Goal: Task Accomplishment & Management: Use online tool/utility

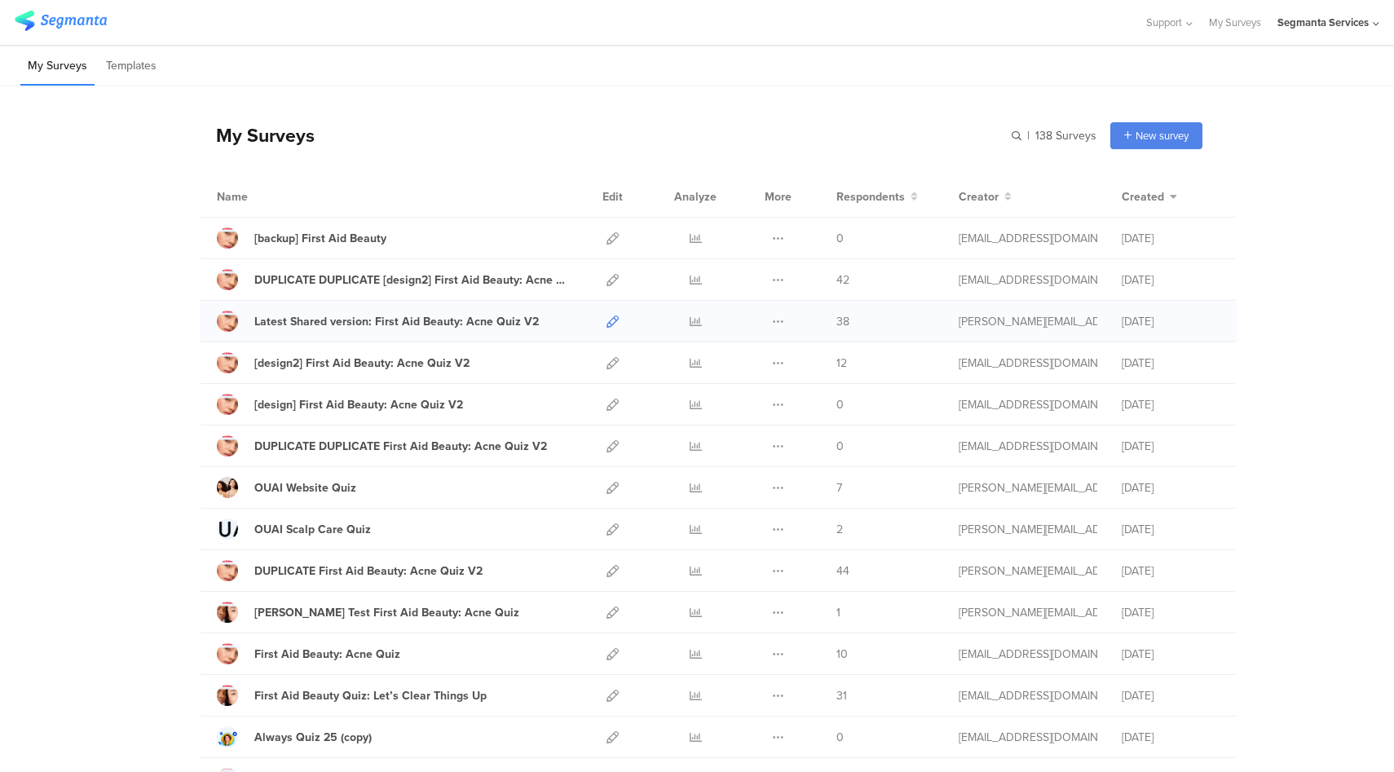
click at [607, 324] on icon at bounding box center [613, 322] width 12 height 12
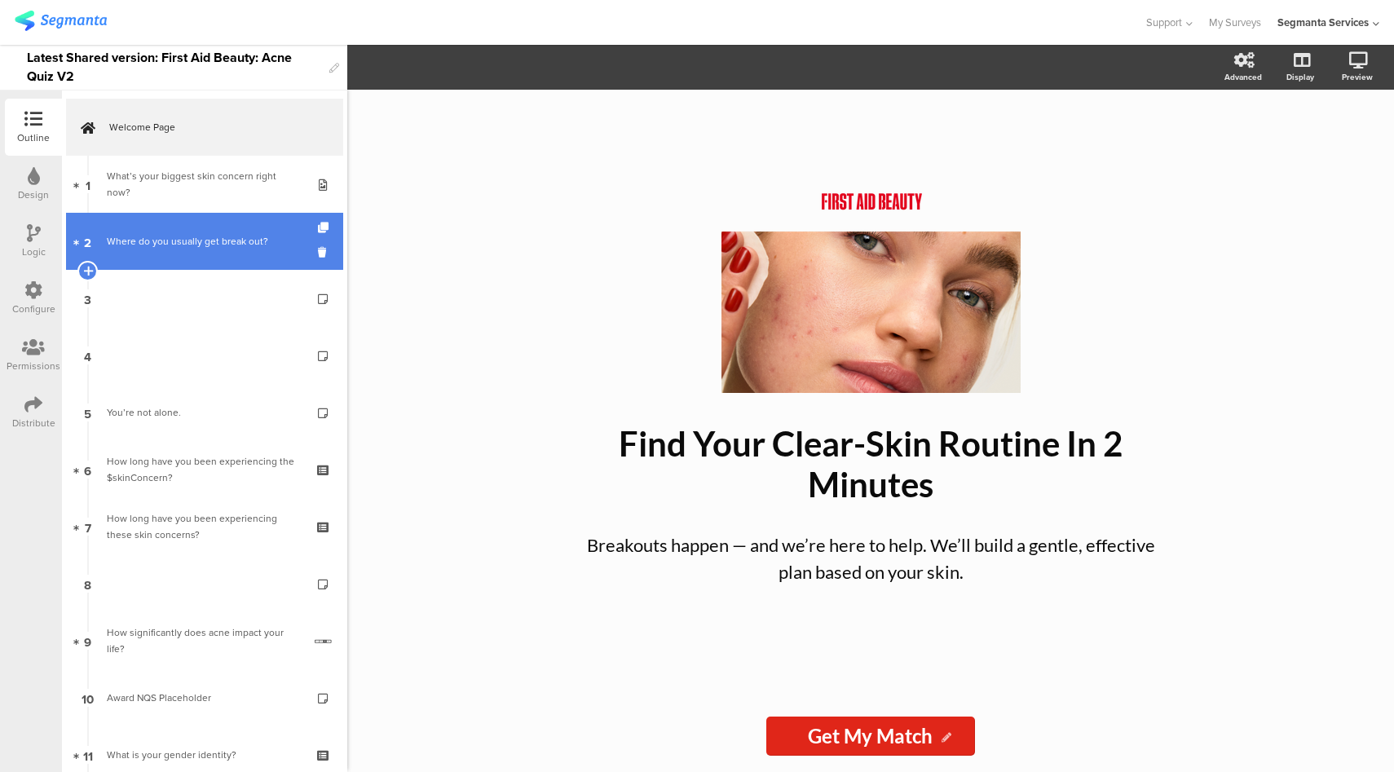
click at [187, 225] on link "2 Where do you usually get break out?" at bounding box center [204, 241] width 277 height 57
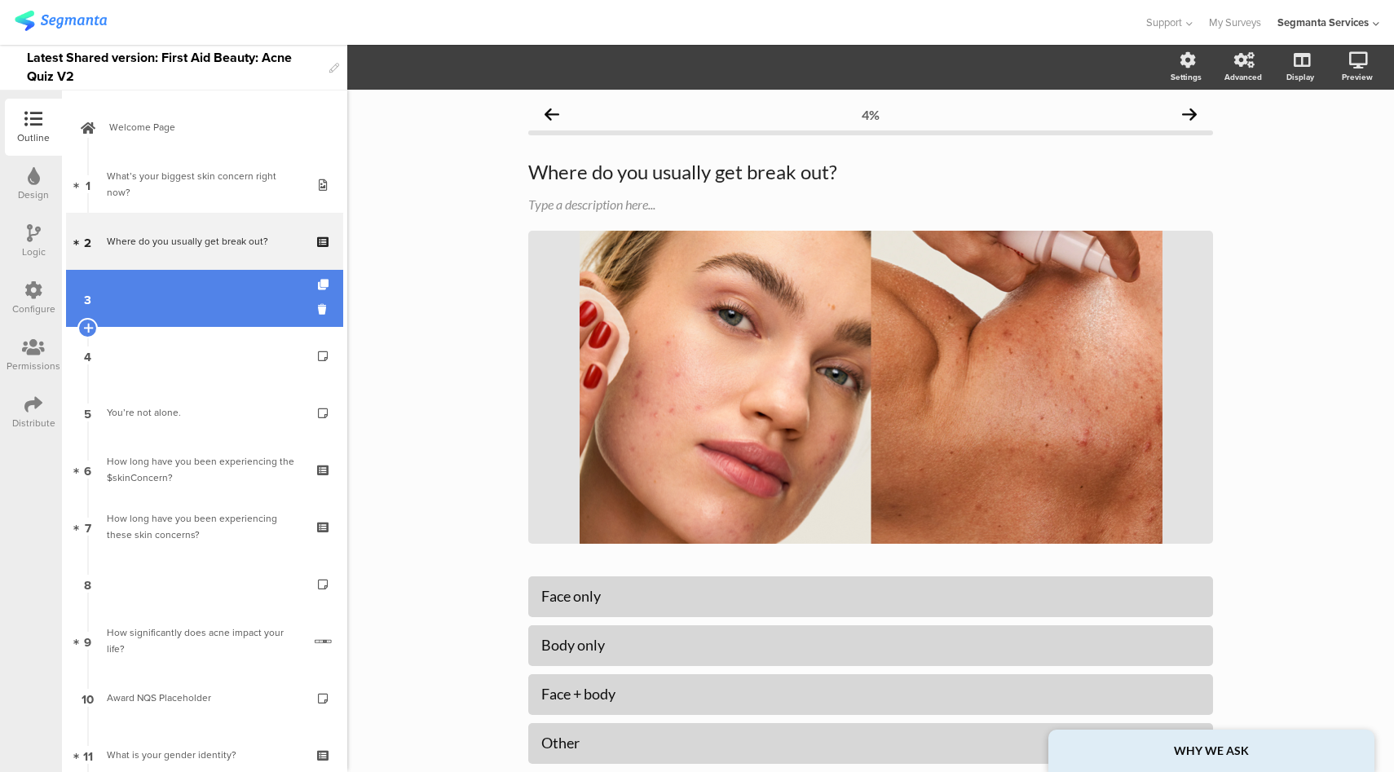
click at [157, 294] on link "3" at bounding box center [204, 298] width 277 height 57
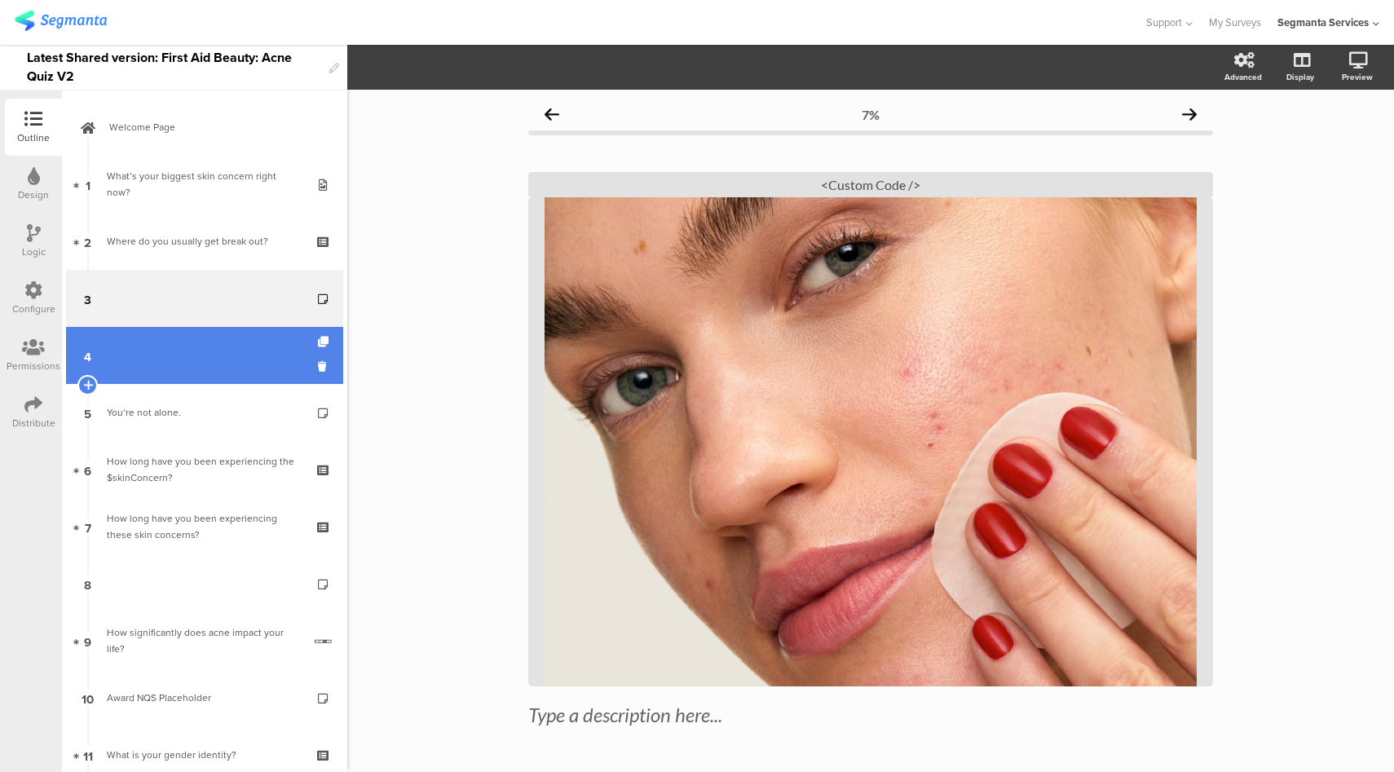
click at [187, 345] on link "4" at bounding box center [204, 355] width 277 height 57
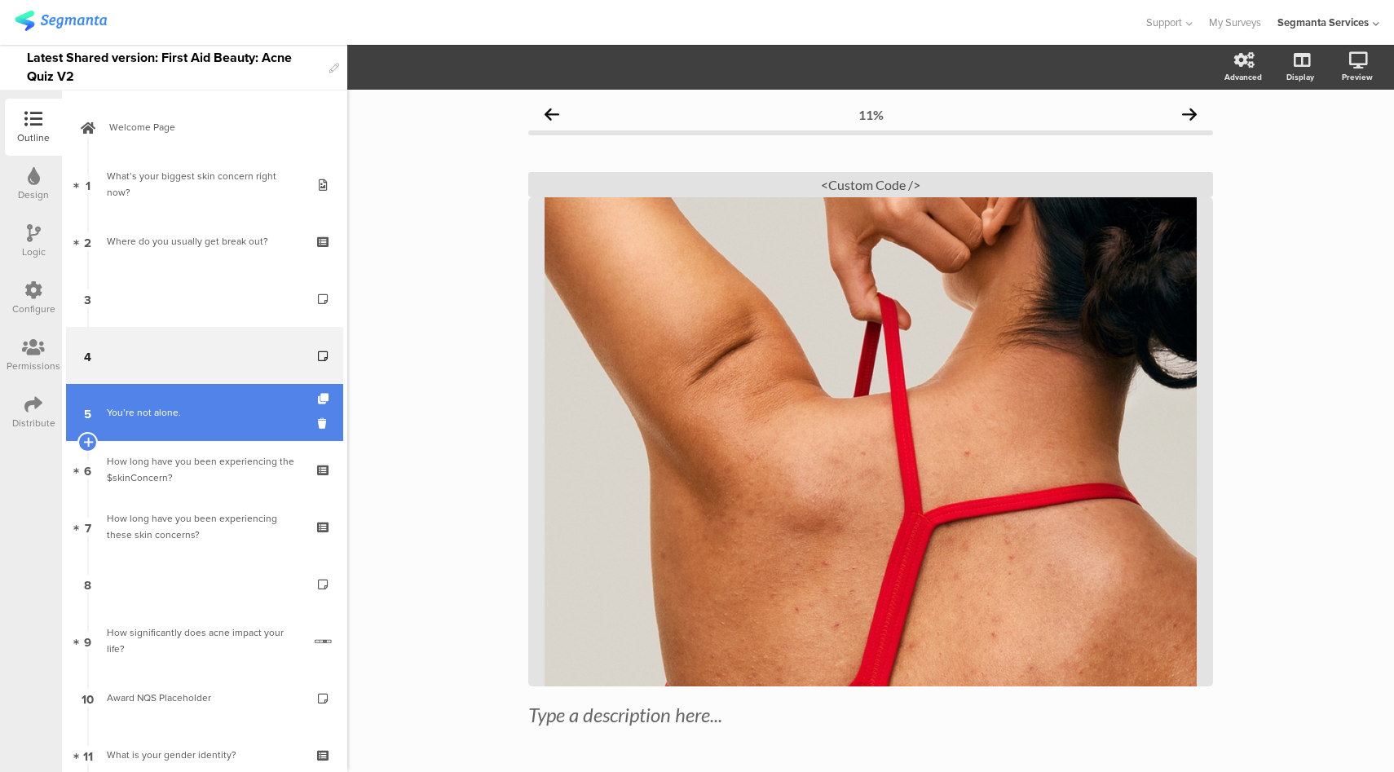
click at [196, 422] on link "5 You’re not alone." at bounding box center [204, 412] width 277 height 57
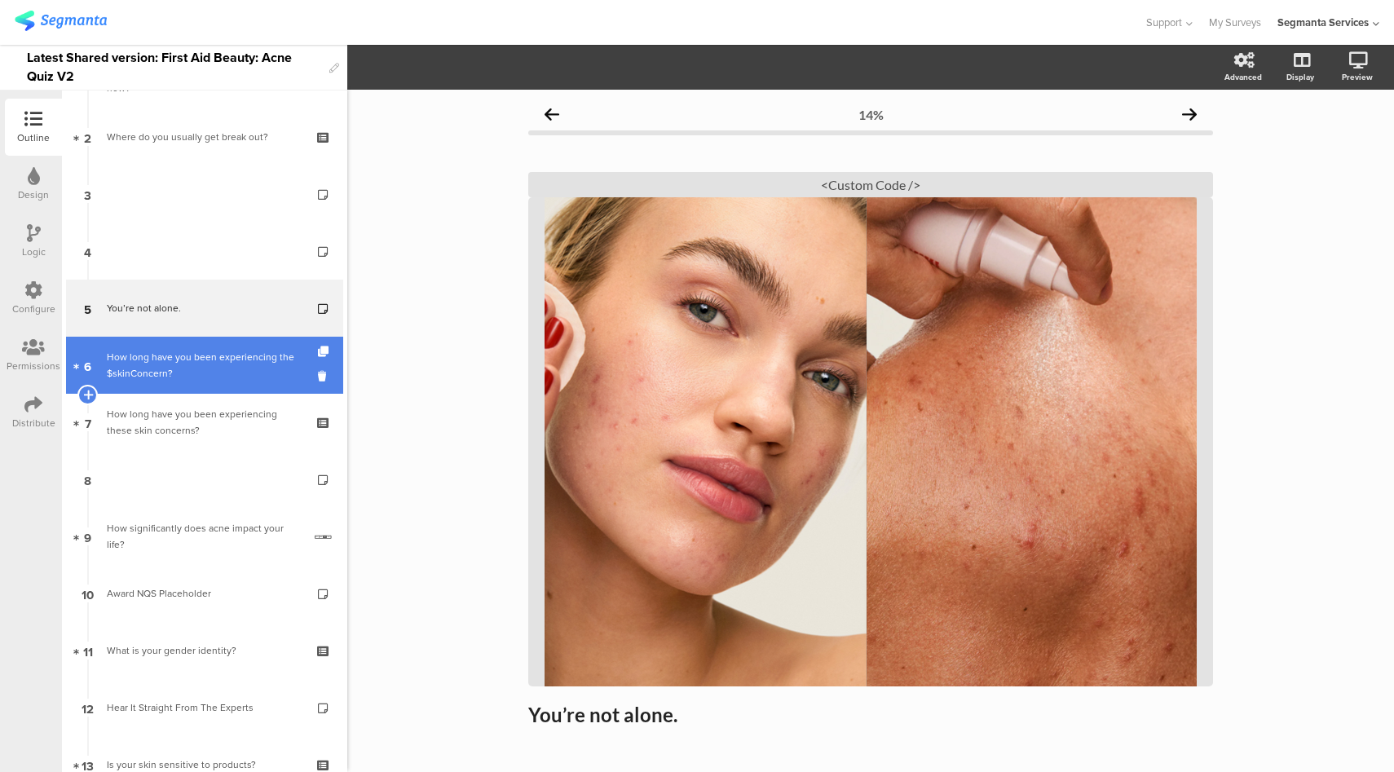
scroll to position [115, 0]
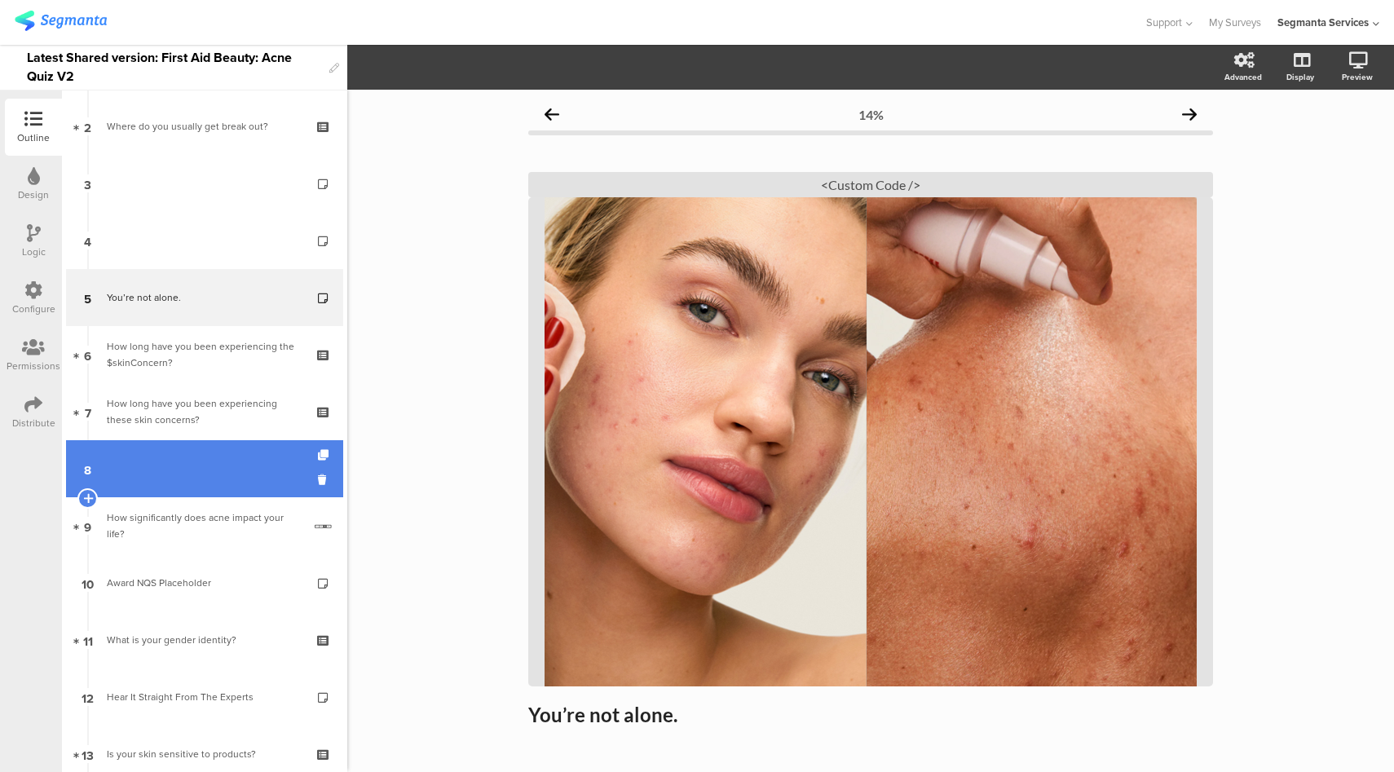
click at [220, 448] on link "8" at bounding box center [204, 468] width 277 height 57
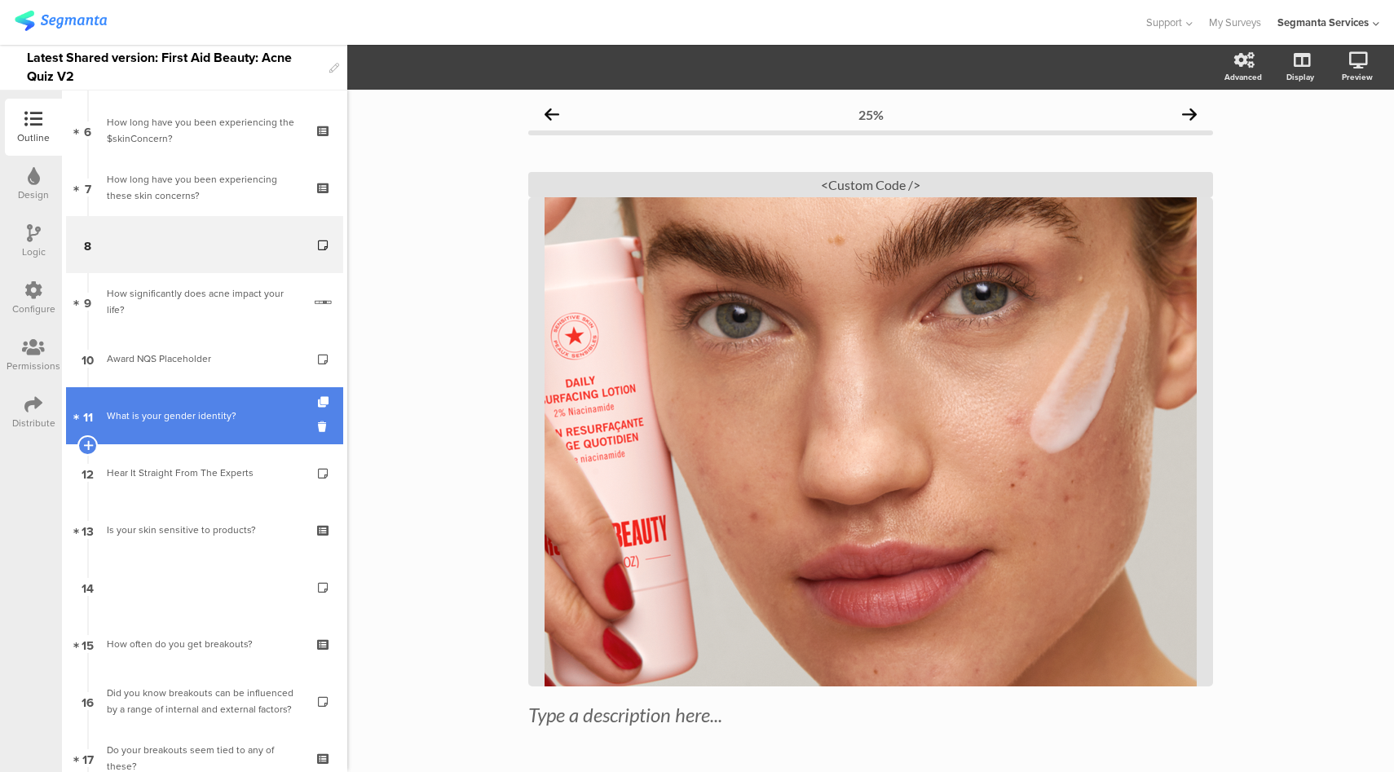
scroll to position [345, 0]
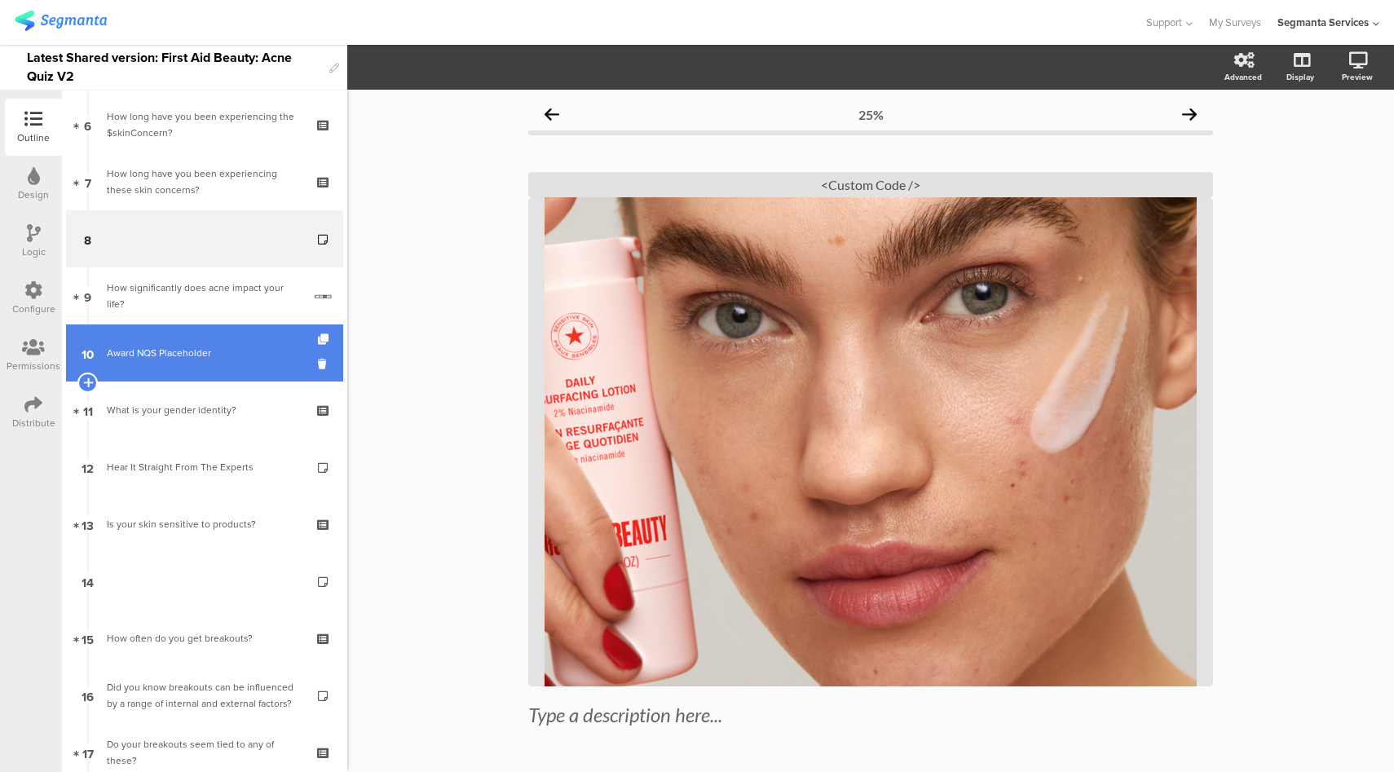
click at [108, 351] on div "Award NQS Placeholder" at bounding box center [204, 353] width 195 height 16
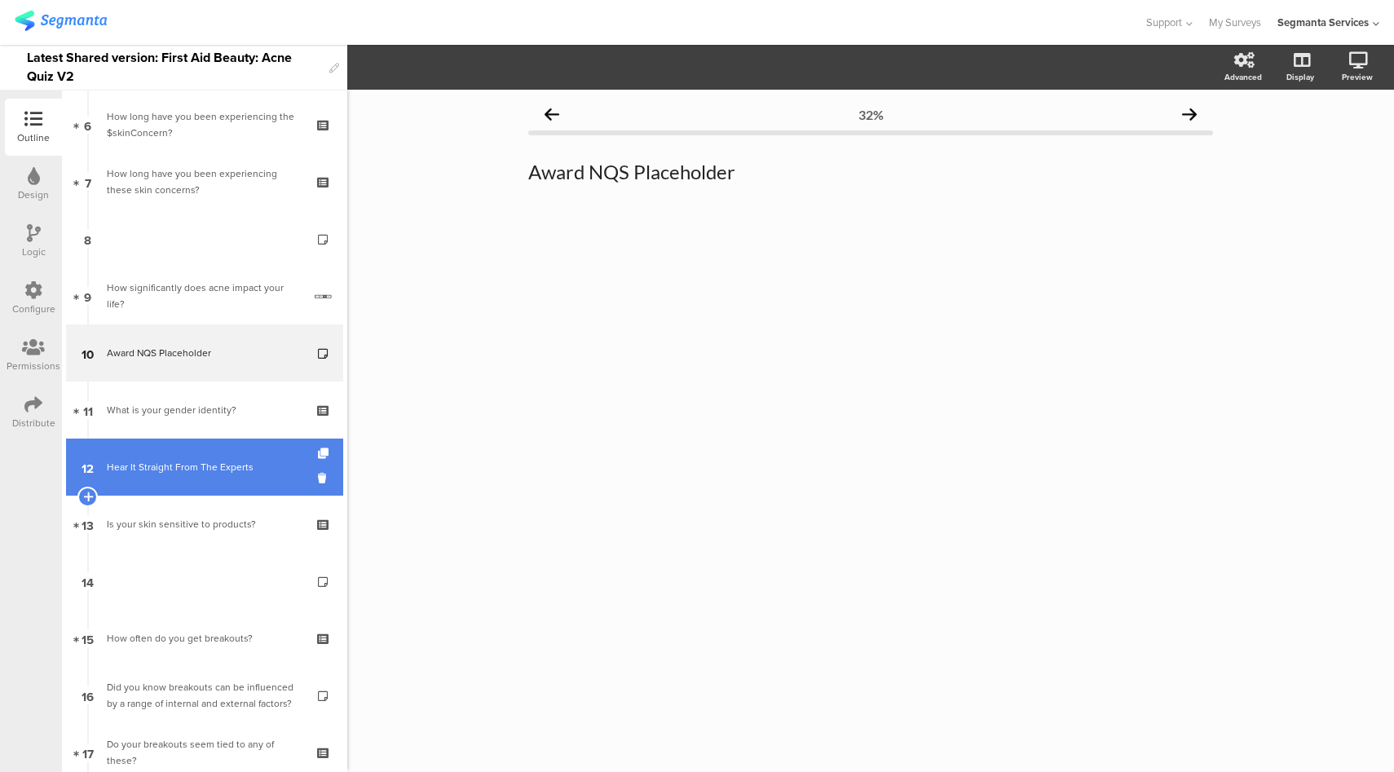
click at [179, 475] on link "12 Hear It Straight From The Experts" at bounding box center [204, 467] width 277 height 57
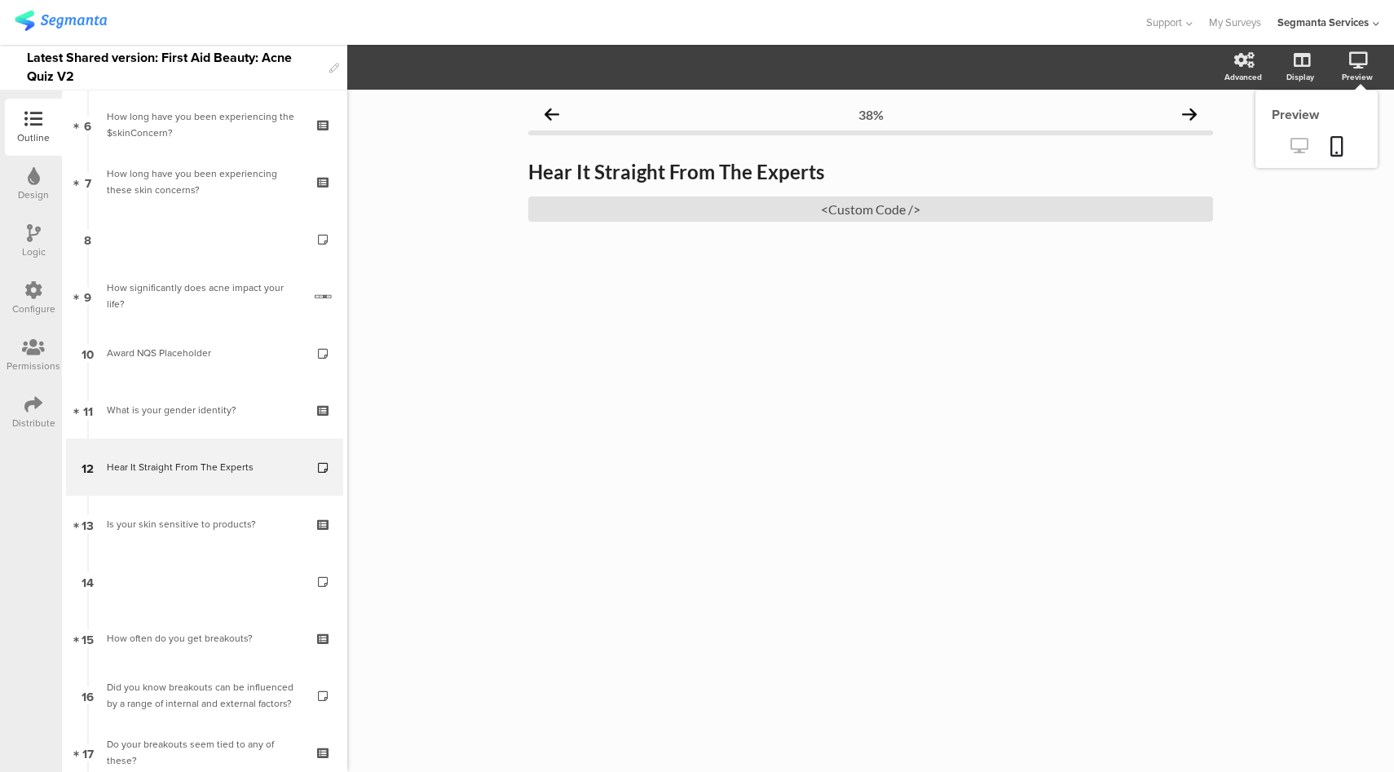
click at [1304, 148] on icon at bounding box center [1299, 145] width 17 height 15
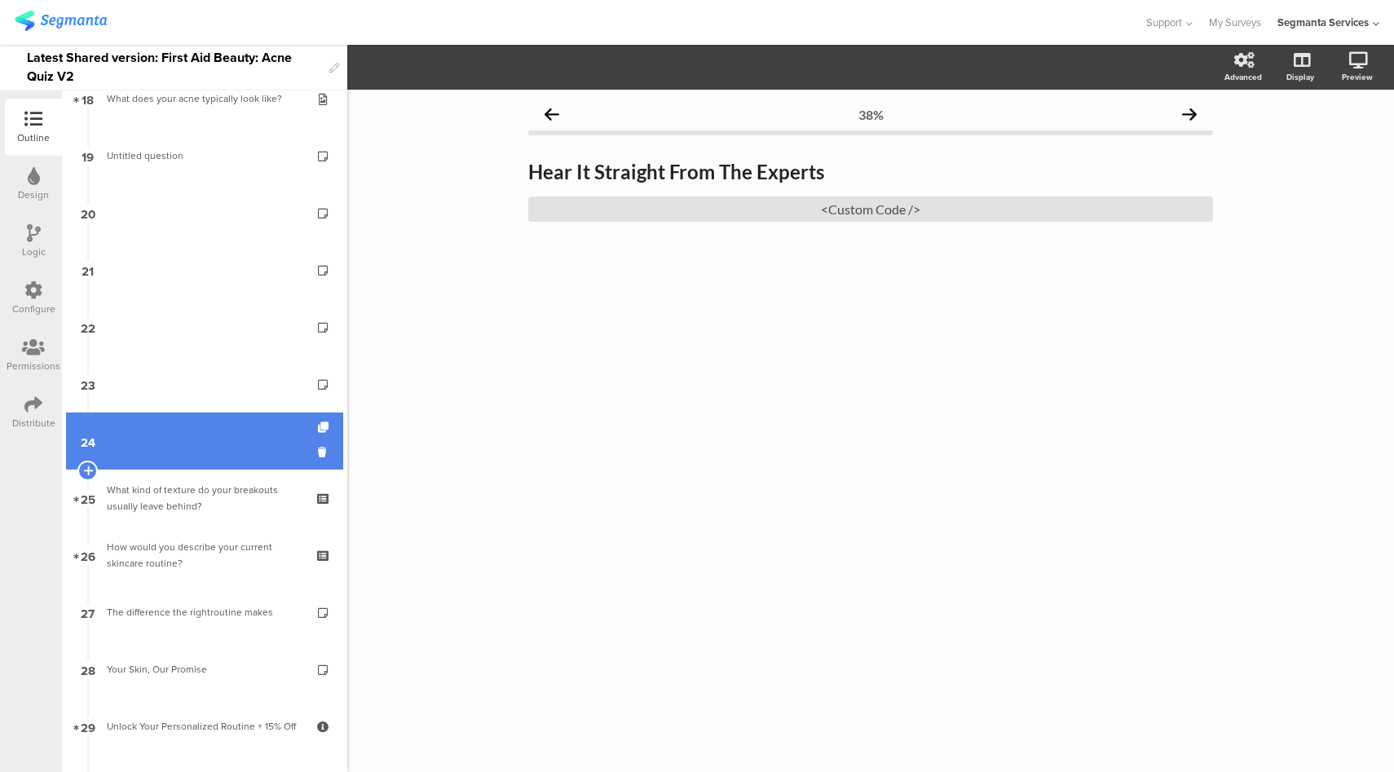
scroll to position [1060, 0]
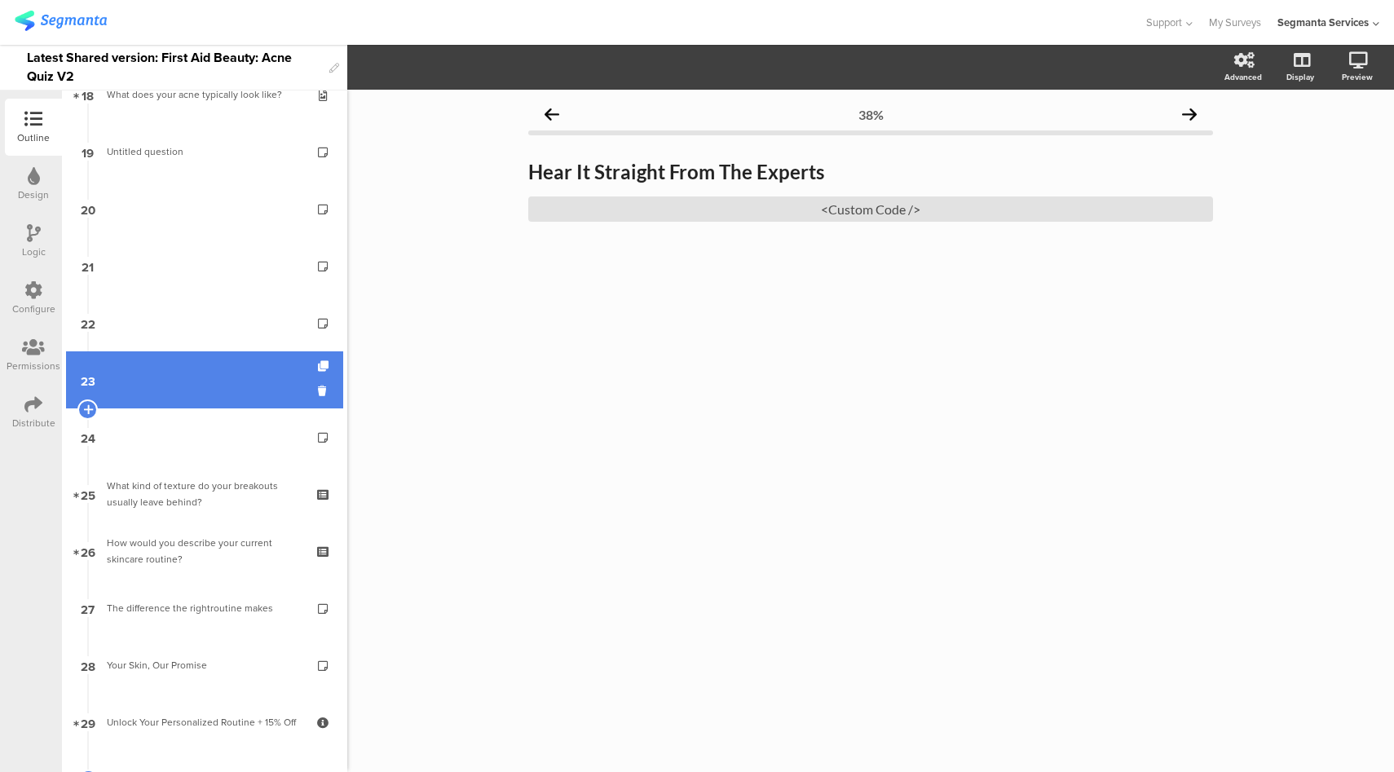
click at [218, 389] on link "23" at bounding box center [204, 379] width 277 height 57
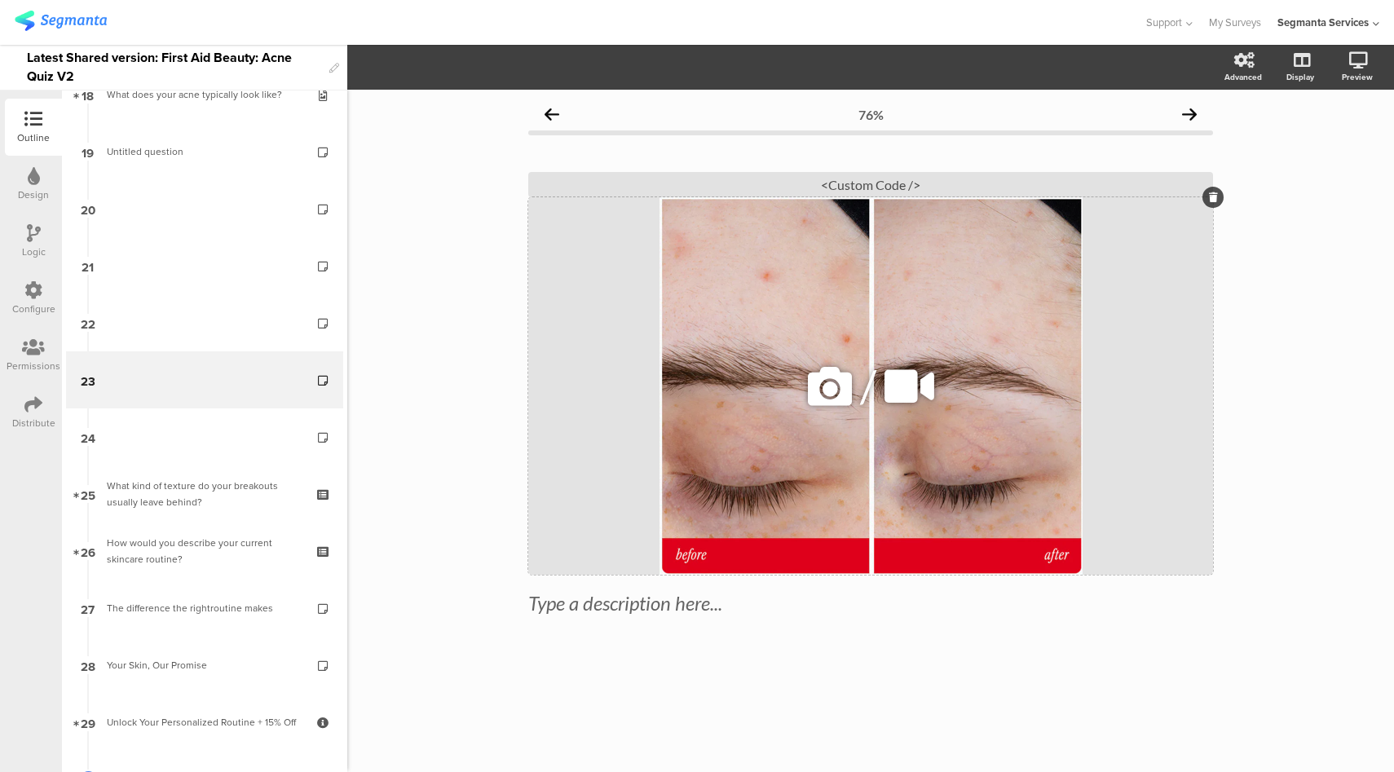
click at [832, 384] on icon at bounding box center [829, 386] width 55 height 55
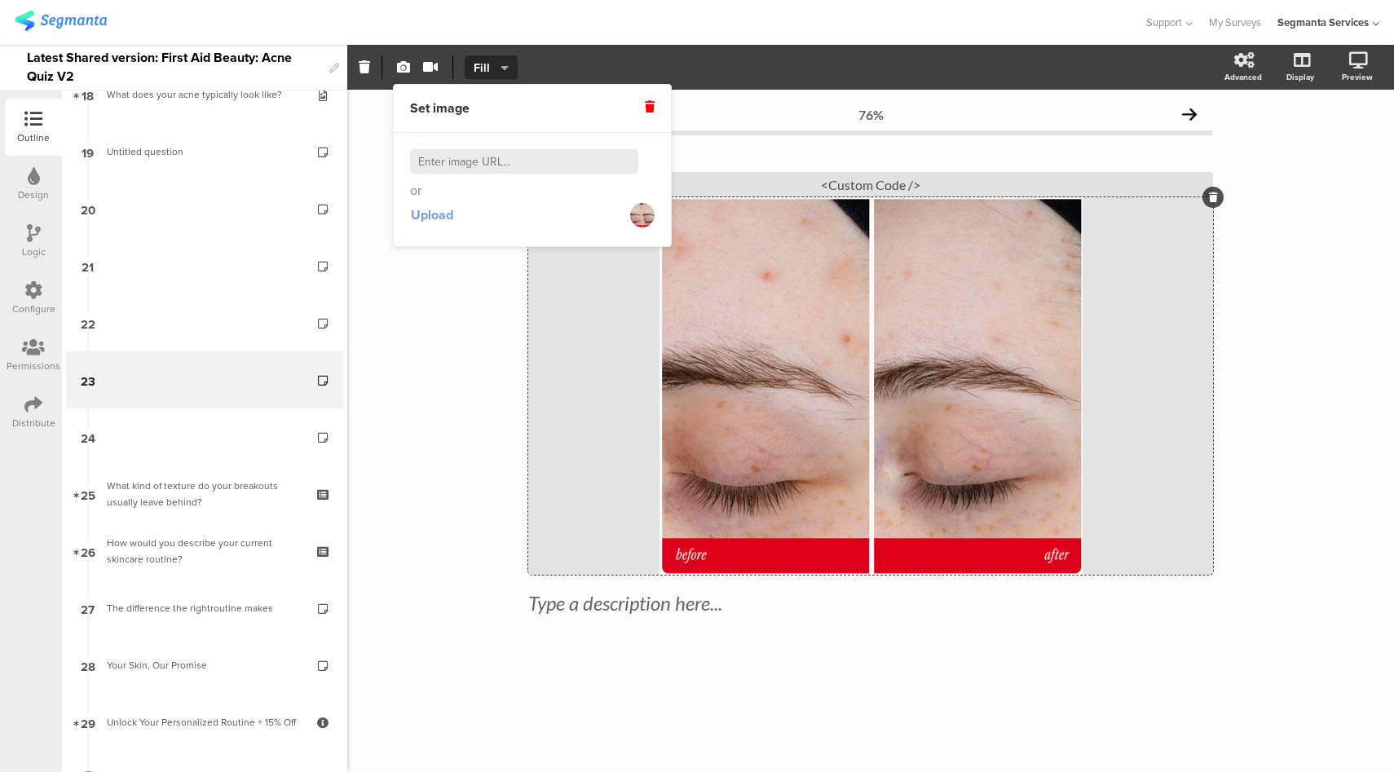
click at [443, 207] on span "Upload" at bounding box center [432, 214] width 42 height 19
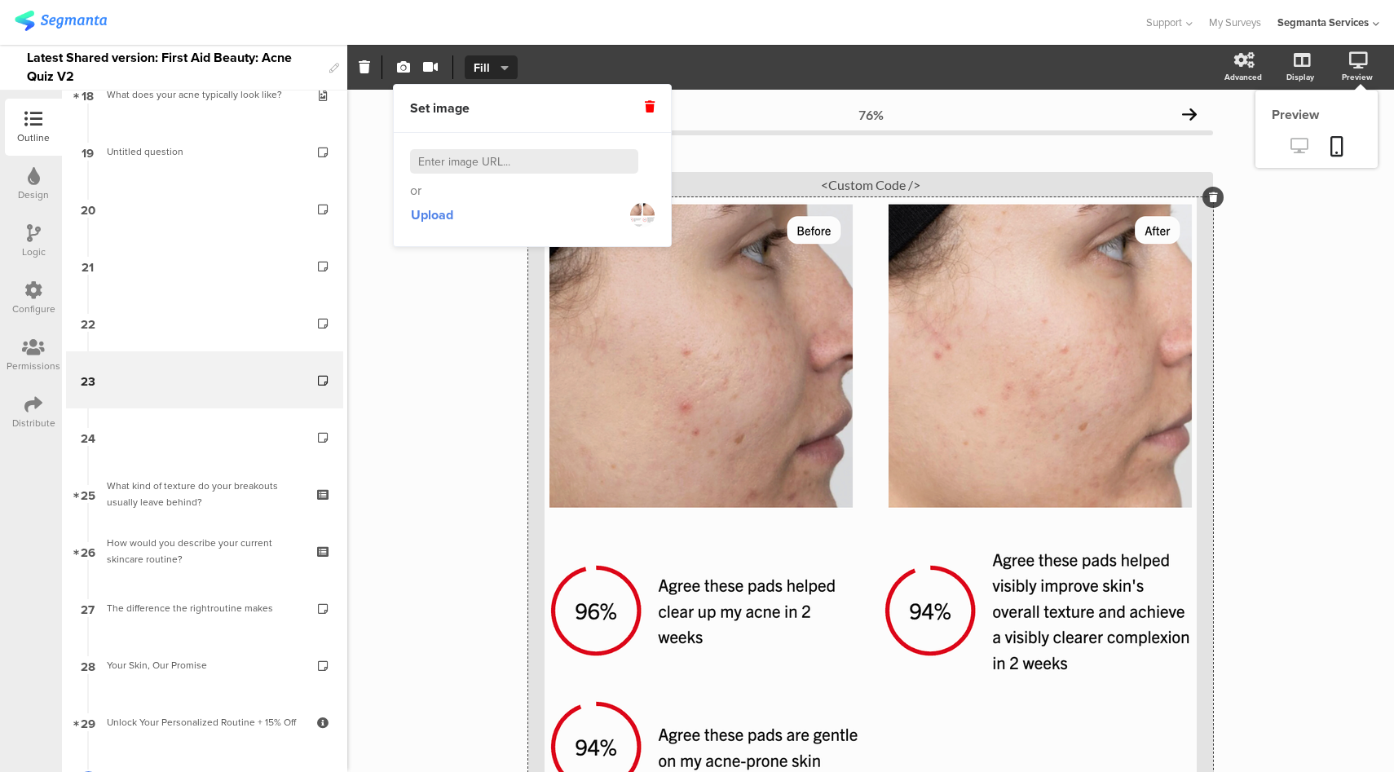
click at [1292, 142] on icon at bounding box center [1299, 145] width 17 height 15
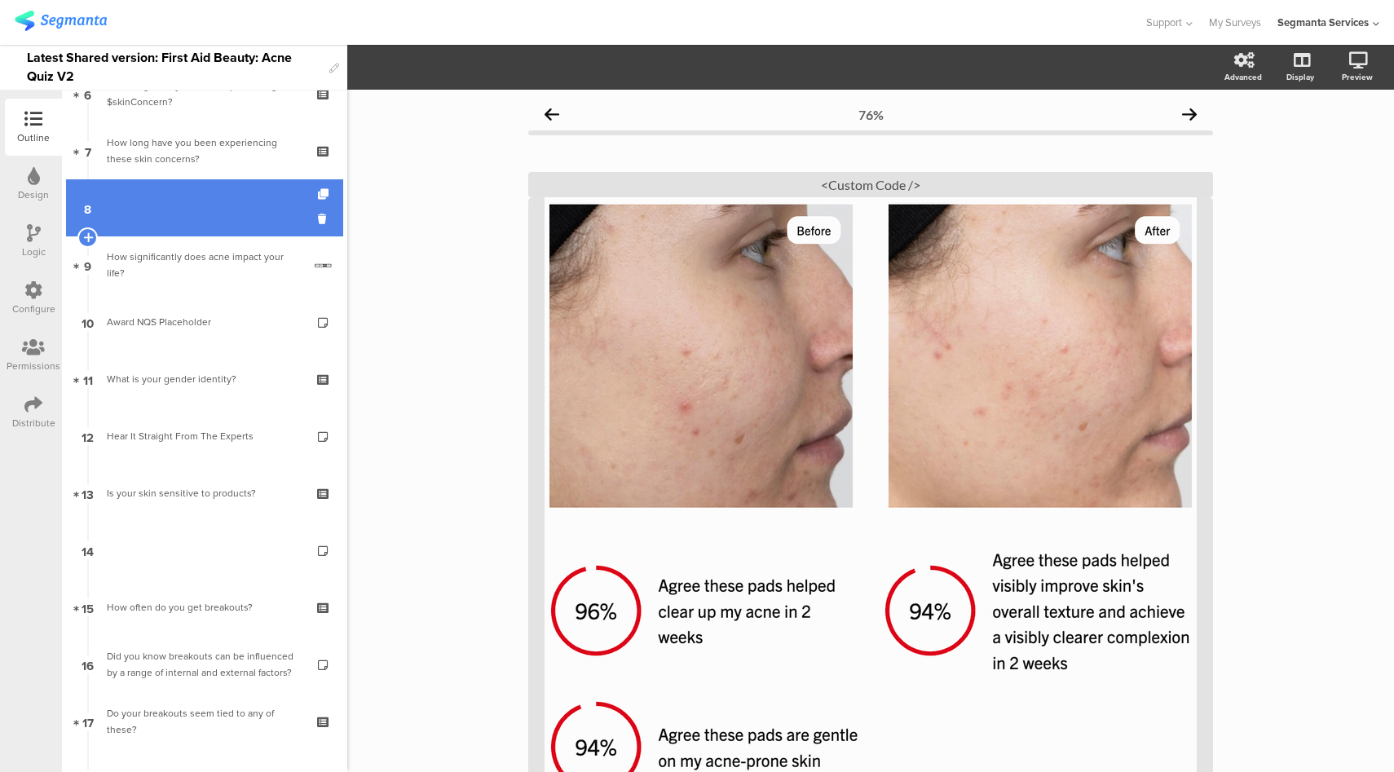
scroll to position [377, 0]
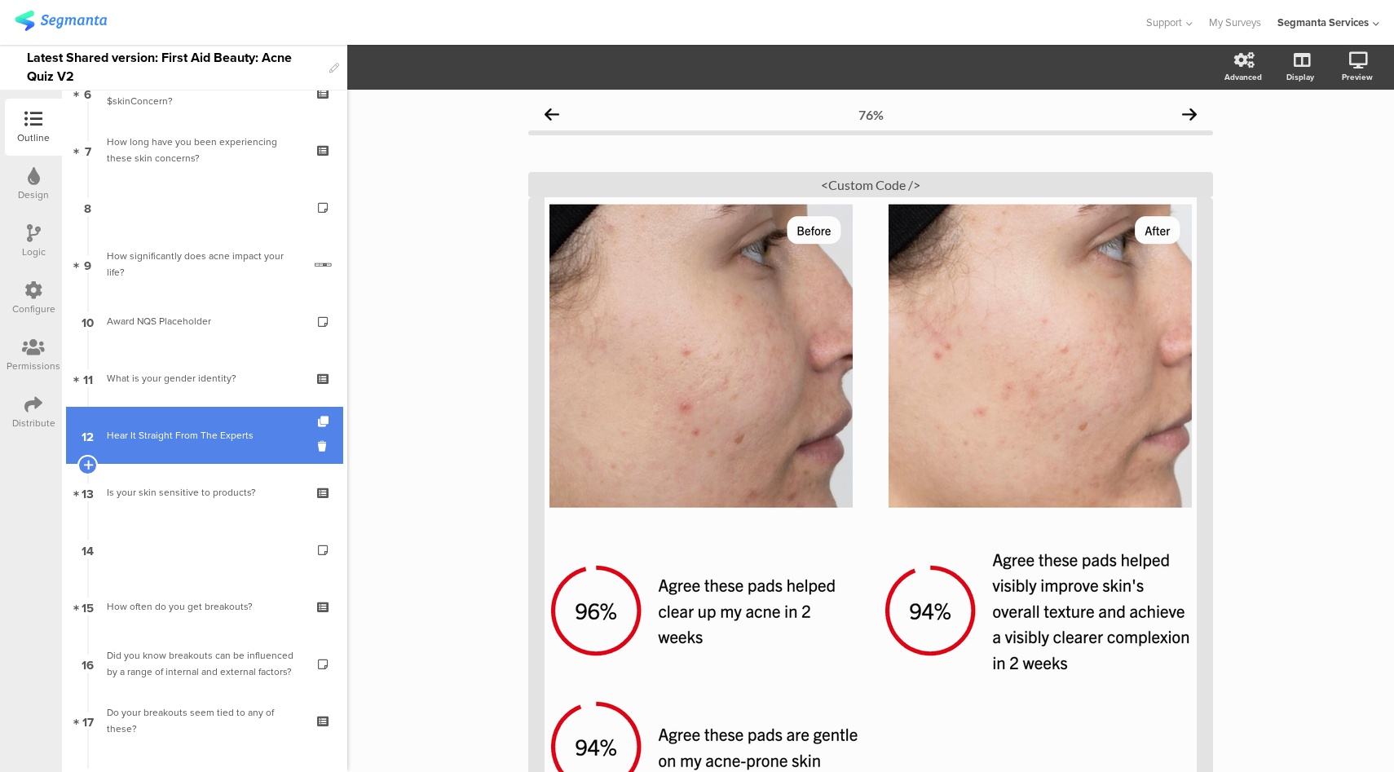
click at [217, 432] on div "Hear It Straight From The Experts" at bounding box center [204, 435] width 195 height 16
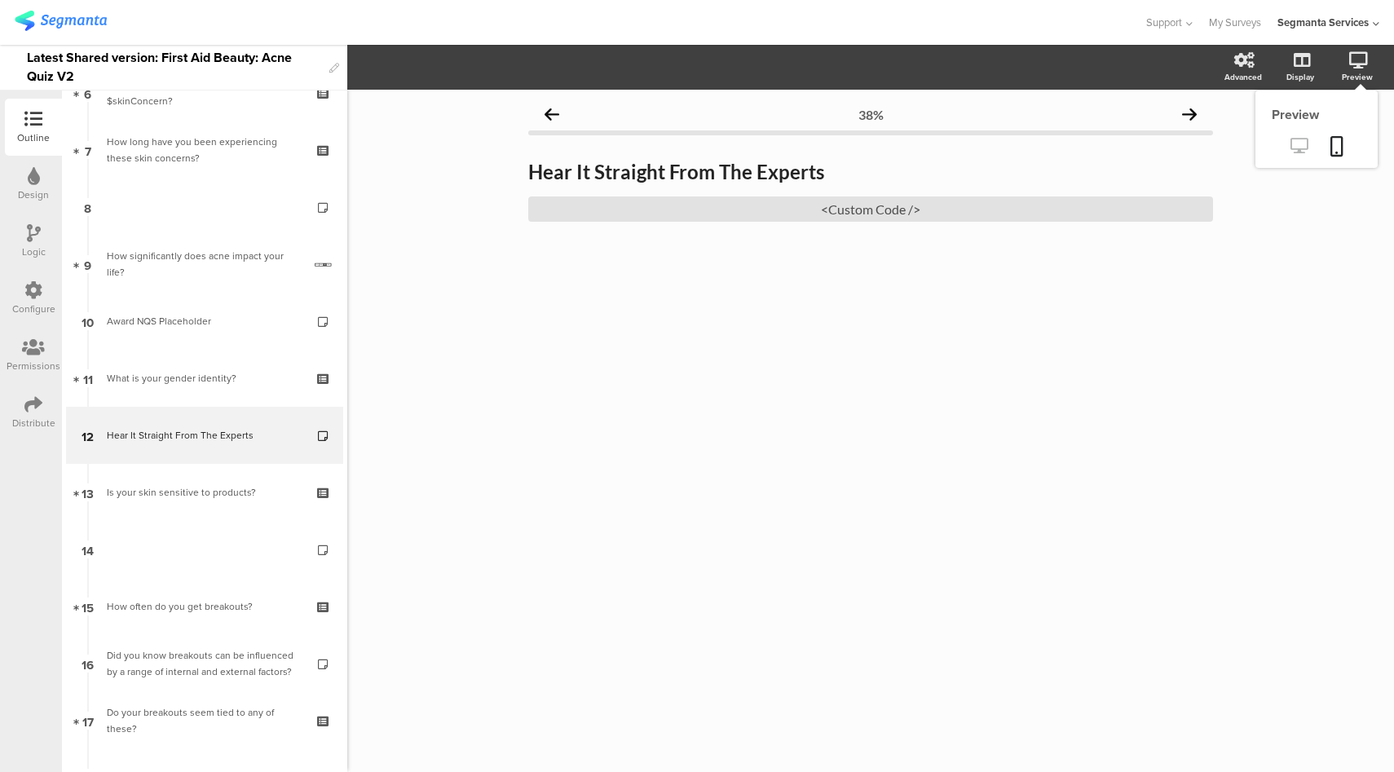
click at [1297, 150] on icon at bounding box center [1299, 145] width 17 height 15
